Goal: Information Seeking & Learning: Learn about a topic

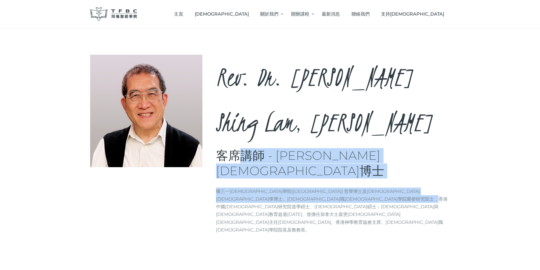
drag, startPoint x: 235, startPoint y: 115, endPoint x: 297, endPoint y: 147, distance: 69.8
click at [297, 147] on div "Rev. Dr. [PERSON_NAME], [PERSON_NAME] 客席講師 - [PERSON_NAME][DEMOGRAPHIC_DATA]博士 …" at bounding box center [333, 147] width 234 height 184
click at [297, 188] on p "獲三一[DEMOGRAPHIC_DATA]學院([GEOGRAPHIC_DATA]) 哲學博士及[DEMOGRAPHIC_DATA][DEMOGRAPHIC_…" at bounding box center [333, 211] width 234 height 46
click at [317, 170] on div "Rev. Dr. [PERSON_NAME], [PERSON_NAME] 客席講師 - [PERSON_NAME][DEMOGRAPHIC_DATA]博士 …" at bounding box center [270, 156] width 540 height 257
drag, startPoint x: 310, startPoint y: 153, endPoint x: 236, endPoint y: 101, distance: 90.3
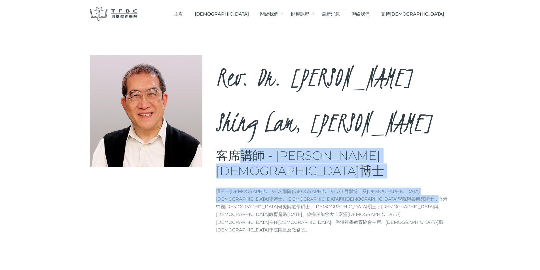
click at [236, 101] on div "Rev. Dr. [PERSON_NAME], [PERSON_NAME] 客席講師 - [PERSON_NAME][DEMOGRAPHIC_DATA]博士 …" at bounding box center [333, 147] width 234 height 184
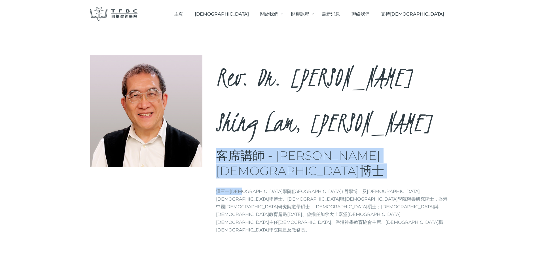
drag, startPoint x: 220, startPoint y: 111, endPoint x: 247, endPoint y: 119, distance: 27.4
click at [246, 119] on div "Rev. Dr. [PERSON_NAME], [PERSON_NAME] 客席講師 - [PERSON_NAME][DEMOGRAPHIC_DATA]博士 …" at bounding box center [333, 147] width 234 height 184
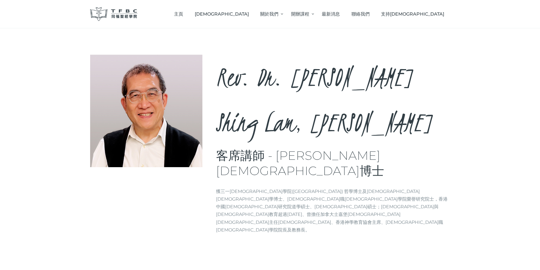
click at [247, 119] on div "Rev. Dr. [PERSON_NAME], [PERSON_NAME] 客席講師 - [PERSON_NAME][DEMOGRAPHIC_DATA]博士 …" at bounding box center [333, 147] width 234 height 184
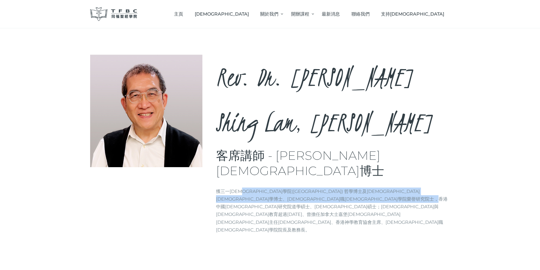
drag, startPoint x: 246, startPoint y: 124, endPoint x: 291, endPoint y: 146, distance: 50.4
click at [291, 146] on div "Rev. Dr. [PERSON_NAME], [PERSON_NAME] 客席講師 - [PERSON_NAME][DEMOGRAPHIC_DATA]博士 …" at bounding box center [333, 147] width 234 height 184
click at [291, 188] on p "獲三一[DEMOGRAPHIC_DATA]學院([GEOGRAPHIC_DATA]) 哲學博士及[DEMOGRAPHIC_DATA][DEMOGRAPHIC_…" at bounding box center [333, 211] width 234 height 46
drag, startPoint x: 291, startPoint y: 145, endPoint x: 218, endPoint y: 130, distance: 73.9
click at [218, 188] on p "獲三一[DEMOGRAPHIC_DATA]學院([GEOGRAPHIC_DATA]) 哲學博士及[DEMOGRAPHIC_DATA][DEMOGRAPHIC_…" at bounding box center [333, 211] width 234 height 46
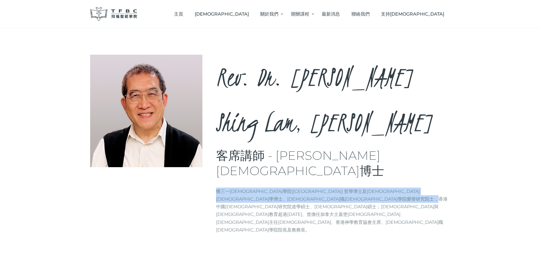
click at [218, 188] on p "獲三一[DEMOGRAPHIC_DATA]學院([GEOGRAPHIC_DATA]) 哲學博士及[DEMOGRAPHIC_DATA][DEMOGRAPHIC_…" at bounding box center [333, 211] width 234 height 46
drag, startPoint x: 218, startPoint y: 130, endPoint x: 278, endPoint y: 147, distance: 61.7
click at [278, 188] on p "獲三一[DEMOGRAPHIC_DATA]學院([GEOGRAPHIC_DATA]) 哲學博士及[DEMOGRAPHIC_DATA][DEMOGRAPHIC_…" at bounding box center [333, 211] width 234 height 46
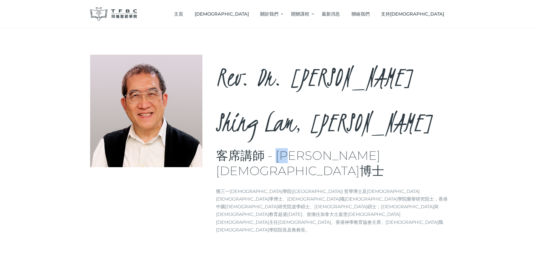
drag, startPoint x: 280, startPoint y: 112, endPoint x: 306, endPoint y: 111, distance: 26.7
click at [304, 148] on h3 "客席講師 - [PERSON_NAME][DEMOGRAPHIC_DATA]博士" at bounding box center [333, 163] width 234 height 30
drag, startPoint x: 307, startPoint y: 109, endPoint x: 274, endPoint y: 108, distance: 32.3
click at [274, 148] on h3 "客席講師 - [PERSON_NAME][DEMOGRAPHIC_DATA]博士" at bounding box center [333, 163] width 234 height 30
copy h3 "[PERSON_NAME]"
